Goal: Information Seeking & Learning: Learn about a topic

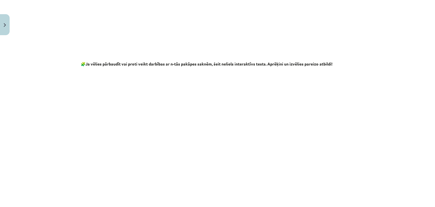
scroll to position [1046, 0]
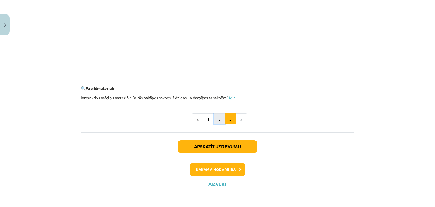
click at [218, 122] on button "2" at bounding box center [219, 118] width 11 height 11
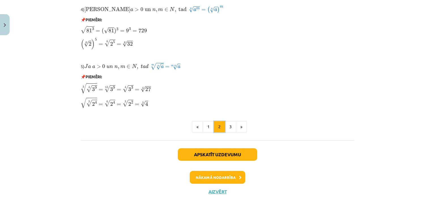
scroll to position [500, 0]
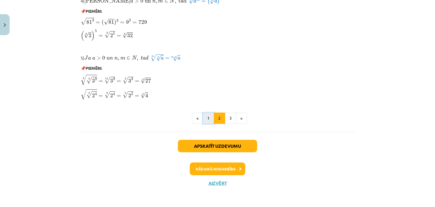
click at [205, 120] on button "1" at bounding box center [208, 117] width 11 height 11
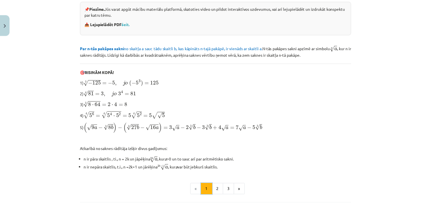
scroll to position [199, 0]
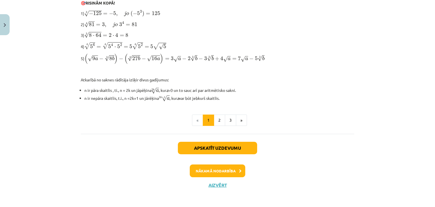
click at [215, 178] on div "Apskatīt uzdevumu Nākamā nodarbība Aizvērt" at bounding box center [218, 163] width 274 height 58
click at [215, 182] on button "Aizvērt" at bounding box center [218, 185] width 22 height 6
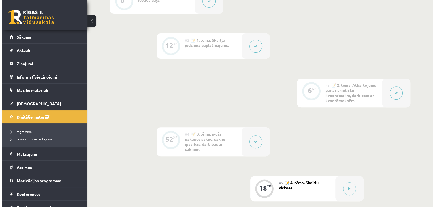
scroll to position [198, 0]
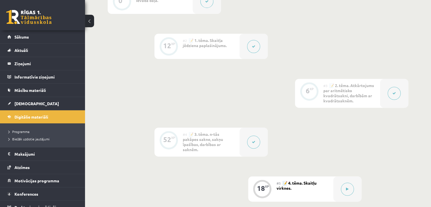
click at [391, 94] on button at bounding box center [394, 93] width 13 height 13
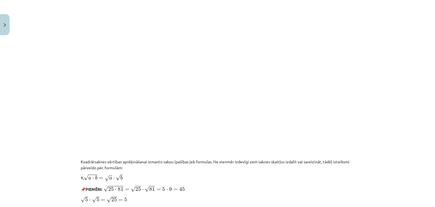
scroll to position [510, 0]
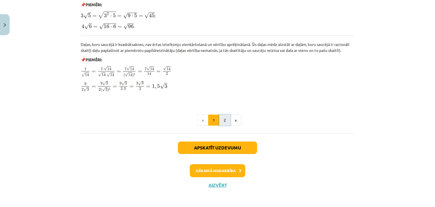
click at [225, 119] on button "2" at bounding box center [224, 119] width 11 height 11
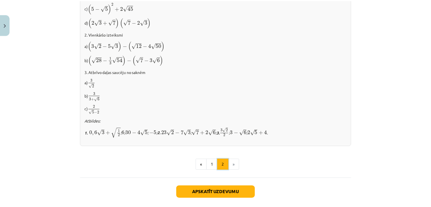
scroll to position [390, 0]
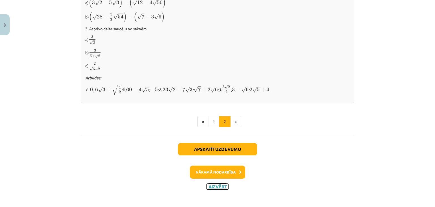
click at [220, 184] on button "Aizvērt" at bounding box center [218, 187] width 22 height 6
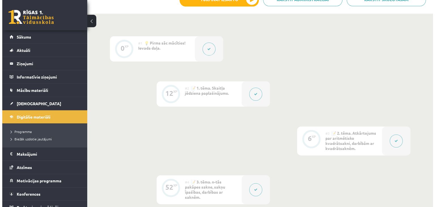
scroll to position [113, 0]
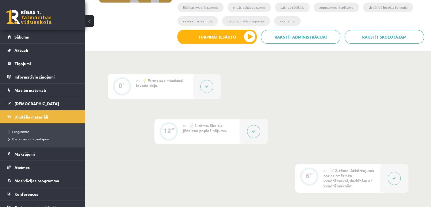
click at [257, 132] on button at bounding box center [253, 131] width 13 height 13
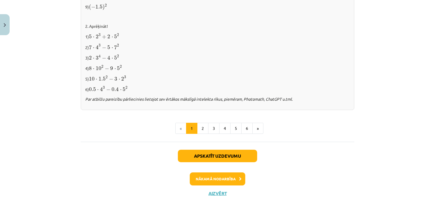
scroll to position [616, 0]
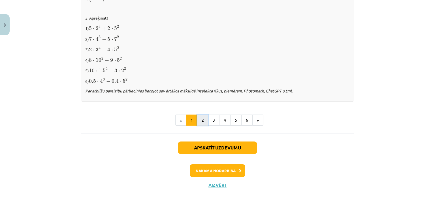
drag, startPoint x: 204, startPoint y: 119, endPoint x: 201, endPoint y: 119, distance: 3.2
click at [204, 119] on button "2" at bounding box center [202, 119] width 11 height 11
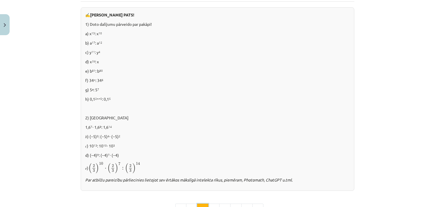
scroll to position [328, 0]
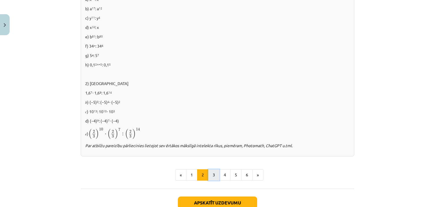
click at [209, 174] on button "3" at bounding box center [213, 174] width 11 height 11
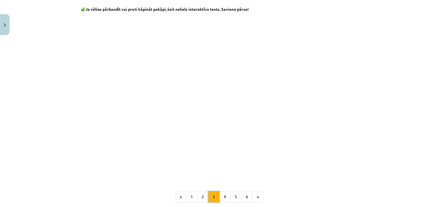
scroll to position [526, 0]
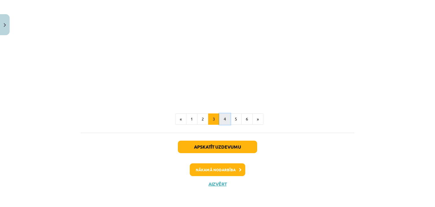
click at [219, 120] on button "4" at bounding box center [224, 118] width 11 height 11
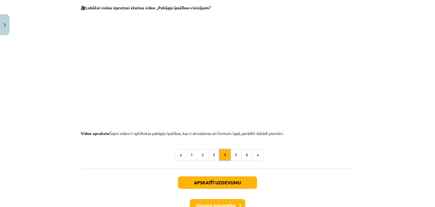
scroll to position [614, 0]
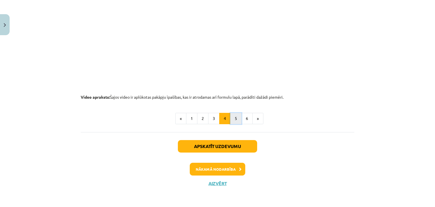
click at [235, 118] on button "5" at bounding box center [235, 118] width 11 height 11
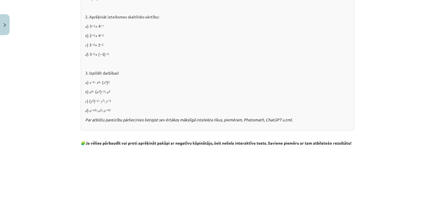
scroll to position [465, 0]
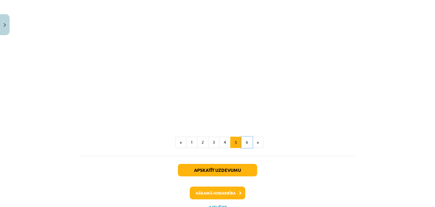
click at [244, 148] on button "6" at bounding box center [246, 142] width 11 height 11
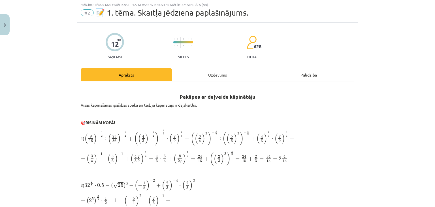
scroll to position [28, 0]
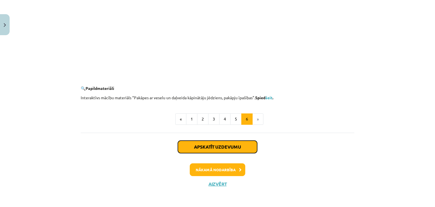
click at [231, 145] on button "Apskatīt uzdevumu" at bounding box center [217, 147] width 79 height 12
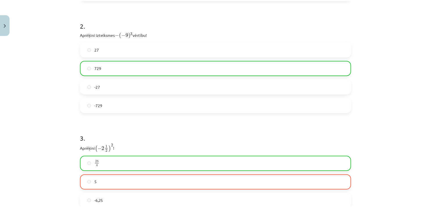
scroll to position [354, 0]
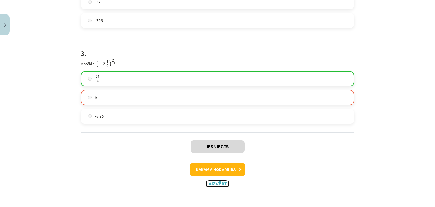
click at [223, 181] on button "Aizvērt" at bounding box center [218, 184] width 22 height 6
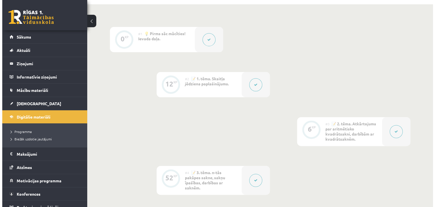
scroll to position [170, 0]
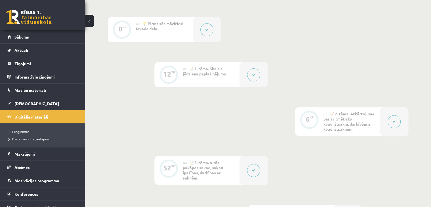
click at [256, 67] on div at bounding box center [253, 74] width 28 height 25
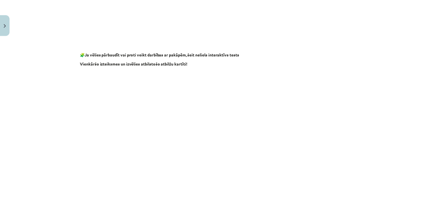
scroll to position [562, 0]
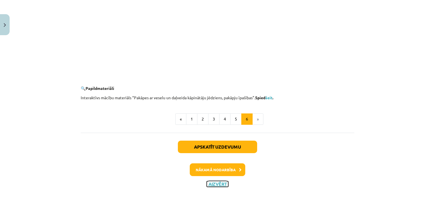
click at [219, 184] on button "Aizvērt" at bounding box center [218, 184] width 22 height 6
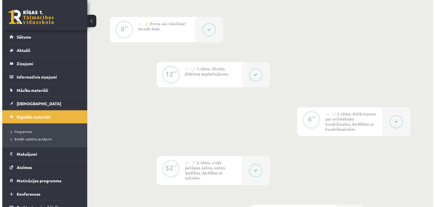
scroll to position [227, 0]
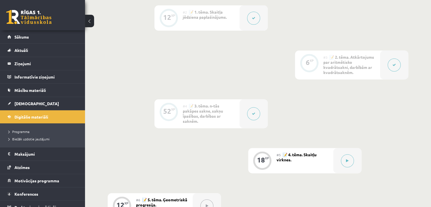
click at [255, 112] on icon at bounding box center [253, 113] width 3 height 3
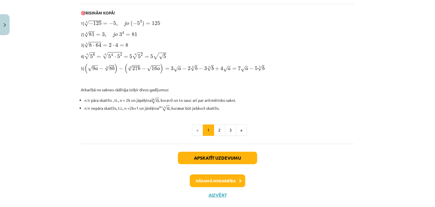
scroll to position [198, 0]
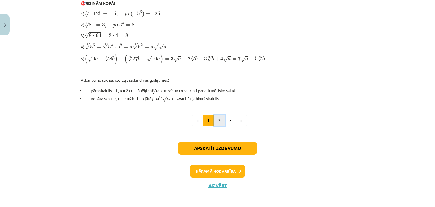
click at [220, 116] on button "2" at bounding box center [219, 120] width 11 height 11
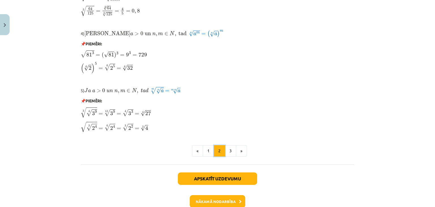
scroll to position [500, 0]
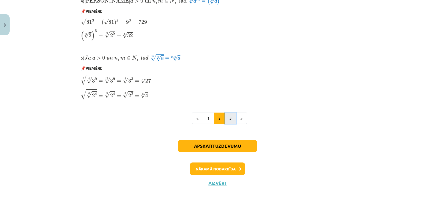
click at [228, 119] on button "3" at bounding box center [230, 117] width 11 height 11
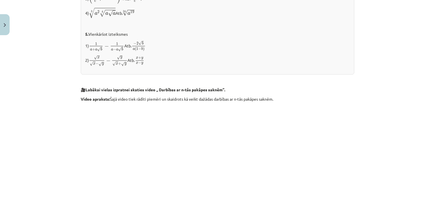
scroll to position [649, 0]
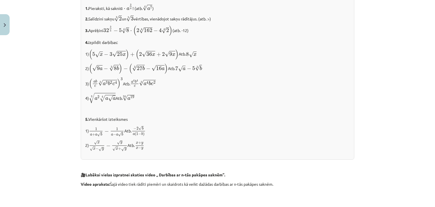
click at [302, 156] on div "✍️ [PERSON_NAME] PATS! 1. Pieraksti, kā sakni a ⋅ a 3 4 a ⋅ a 3 4 ! (atb. 4 √ a…" at bounding box center [218, 75] width 274 height 170
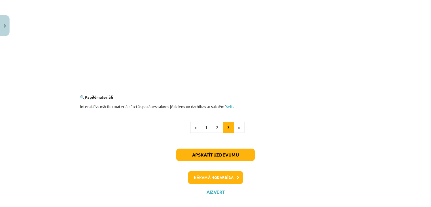
scroll to position [1046, 0]
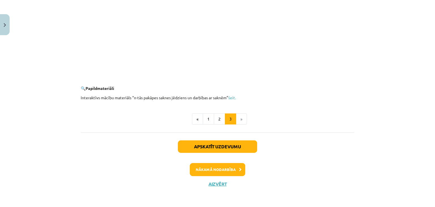
click at [217, 186] on div "Apskatīt uzdevumu Nākamā nodarbība Aizvērt" at bounding box center [218, 161] width 274 height 58
click at [216, 184] on button "Aizvērt" at bounding box center [218, 184] width 22 height 6
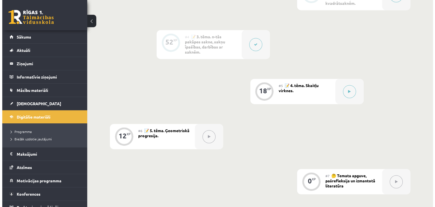
scroll to position [312, 0]
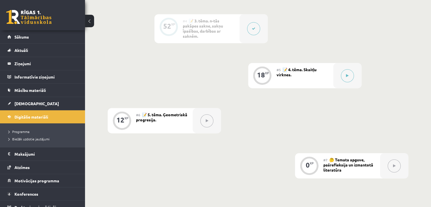
click at [251, 28] on button at bounding box center [253, 28] width 13 height 13
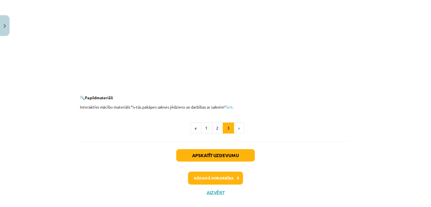
scroll to position [1046, 0]
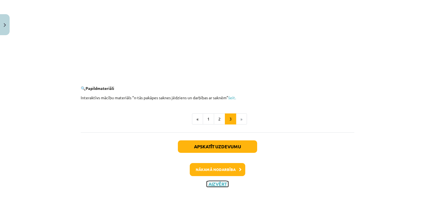
click at [224, 184] on button "Aizvērt" at bounding box center [218, 184] width 22 height 6
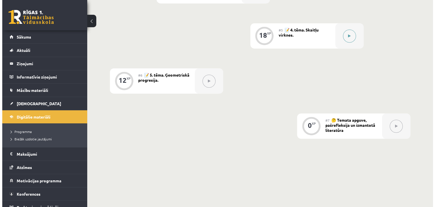
scroll to position [325, 0]
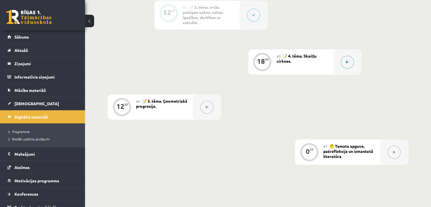
click at [348, 63] on button at bounding box center [347, 62] width 13 height 13
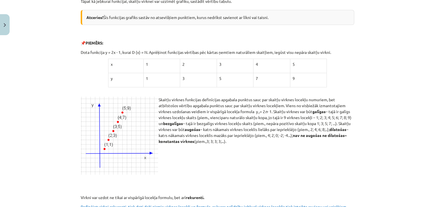
scroll to position [0, 0]
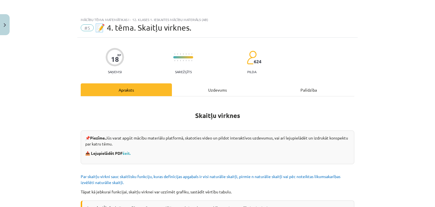
click at [190, 95] on div "Uzdevums" at bounding box center [217, 89] width 91 height 13
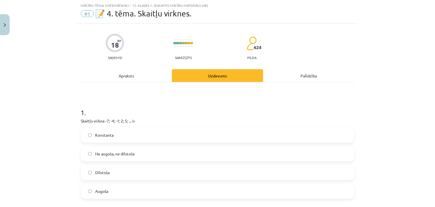
scroll to position [127, 0]
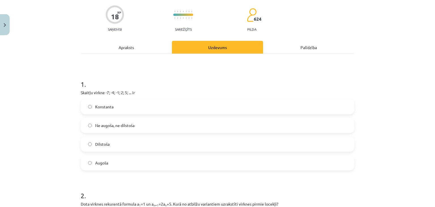
click at [133, 49] on div "Apraksts" at bounding box center [126, 47] width 91 height 13
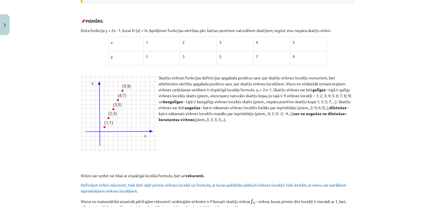
scroll to position [212, 0]
drag, startPoint x: 297, startPoint y: 41, endPoint x: 103, endPoint y: 33, distance: 194.5
click at [103, 33] on div "Skaitļu virknes 📌 Piezīme. Jūs varat apgūt mācību materiālu platformā, skatotie…" at bounding box center [218, 204] width 274 height 631
click at [108, 48] on td "x" at bounding box center [125, 44] width 35 height 14
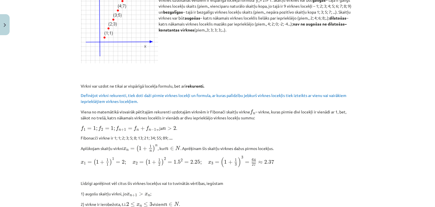
scroll to position [326, 0]
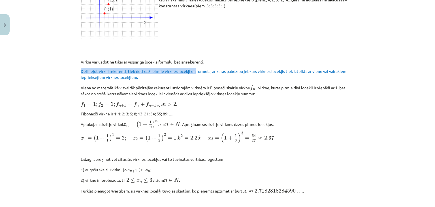
drag, startPoint x: 77, startPoint y: 69, endPoint x: 193, endPoint y: 67, distance: 115.9
click at [193, 67] on div "18 XP Saņemsi Sarežģīts 624 pilda Apraksts Uzdevums Palīdzība Skaitļu virknes 📌…" at bounding box center [217, 83] width 280 height 743
click at [205, 74] on p "Definējot virkni rekurenti, tiek doti daži pirmie virknes locekļi un formula, a…" at bounding box center [218, 74] width 274 height 12
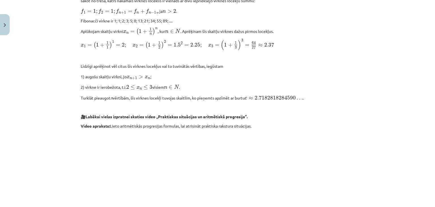
scroll to position [417, 0]
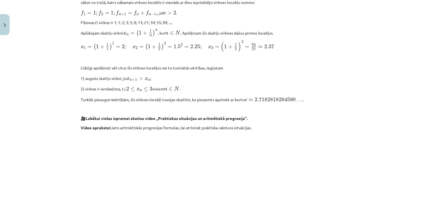
drag, startPoint x: 250, startPoint y: 99, endPoint x: 320, endPoint y: 98, distance: 69.4
click at [320, 98] on p "Turklāt pieaugot n vērtībām, šīs virknes locekļi tuvojas skaitlim, ko pieņemts …" at bounding box center [218, 98] width 274 height 7
drag, startPoint x: 319, startPoint y: 75, endPoint x: 287, endPoint y: 86, distance: 34.1
click at [318, 75] on p "1) augošu skaitļu virkni, jo x n + 1 > x n x n + 1 > x n ;" at bounding box center [218, 77] width 274 height 7
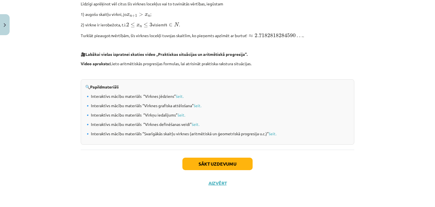
scroll to position [442, 0]
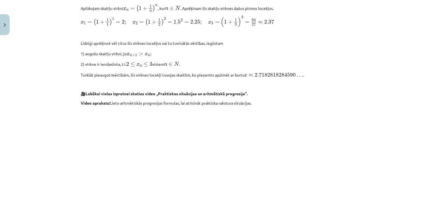
click at [323, 152] on p at bounding box center [218, 160] width 274 height 103
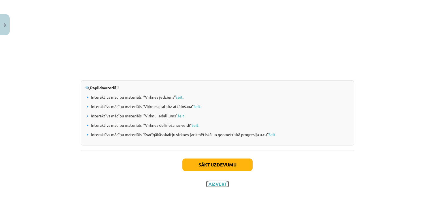
click at [220, 182] on button "Aizvērt" at bounding box center [218, 184] width 22 height 6
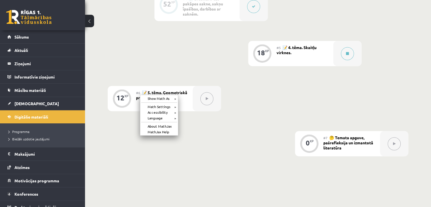
scroll to position [337, 0]
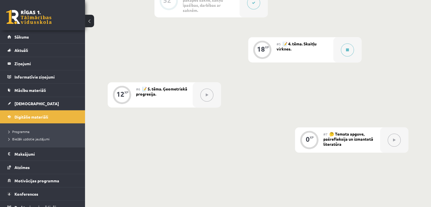
click at [207, 93] on icon at bounding box center [207, 94] width 3 height 3
click at [141, 95] on div "#6 📝 5. tēma. Ģeometriskā progresija." at bounding box center [164, 94] width 57 height 25
click at [116, 92] on div "12 XP" at bounding box center [121, 94] width 17 height 17
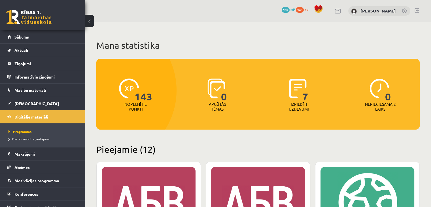
scroll to position [113, 0]
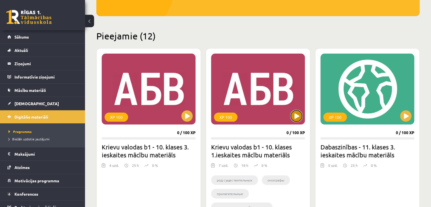
click at [293, 119] on button at bounding box center [296, 115] width 11 height 11
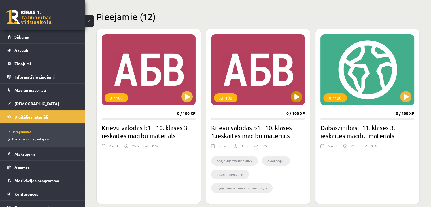
scroll to position [142, 0]
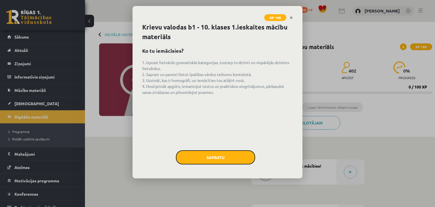
drag, startPoint x: 191, startPoint y: 154, endPoint x: 192, endPoint y: 150, distance: 4.1
click at [192, 153] on button "Sapratu" at bounding box center [215, 157] width 79 height 14
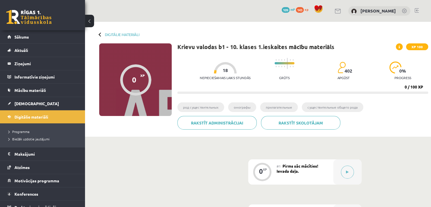
click at [401, 46] on span at bounding box center [399, 46] width 7 height 7
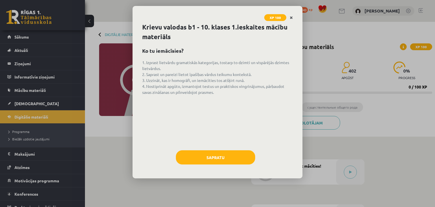
click at [294, 17] on link "Close" at bounding box center [291, 17] width 10 height 11
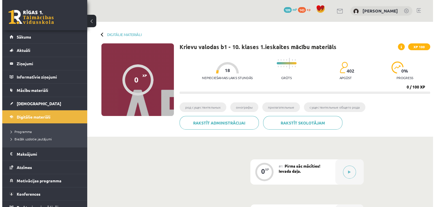
scroll to position [113, 0]
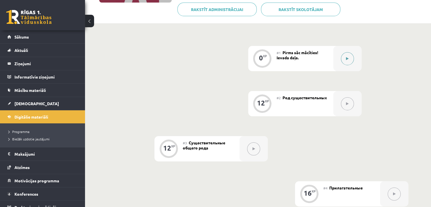
click at [348, 62] on button at bounding box center [347, 58] width 13 height 13
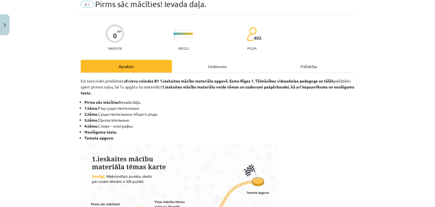
scroll to position [0, 0]
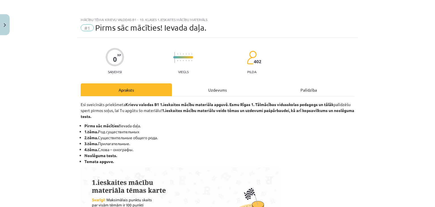
click at [218, 88] on div "Uzdevums" at bounding box center [217, 89] width 91 height 13
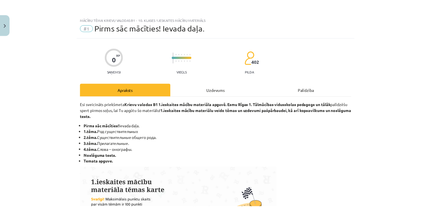
scroll to position [8, 0]
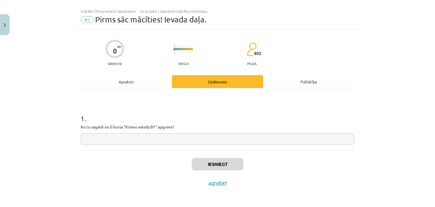
click at [132, 78] on div "Apraksts" at bounding box center [126, 81] width 91 height 13
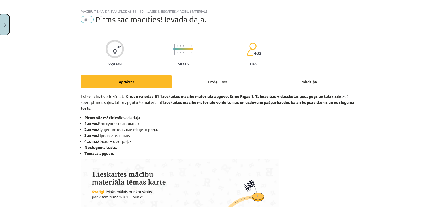
click at [2, 25] on button "Close" at bounding box center [5, 24] width 10 height 21
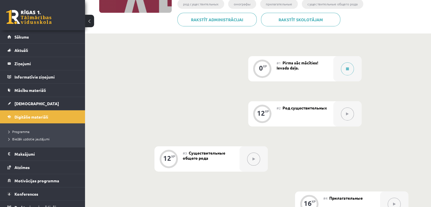
scroll to position [64, 0]
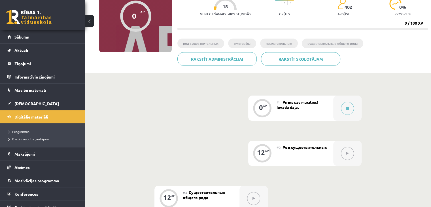
click at [46, 117] on span "Digitālie materiāli" at bounding box center [31, 116] width 34 height 5
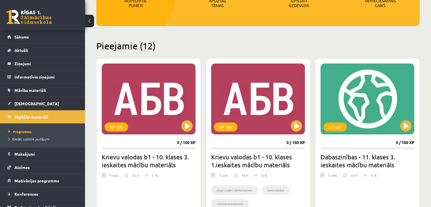
scroll to position [113, 0]
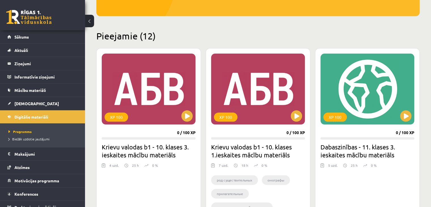
drag, startPoint x: 294, startPoint y: 125, endPoint x: 86, endPoint y: 137, distance: 208.3
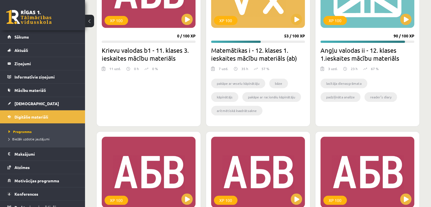
scroll to position [417, 0]
